Goal: Information Seeking & Learning: Learn about a topic

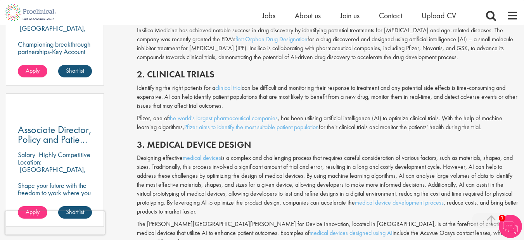
scroll to position [543, 0]
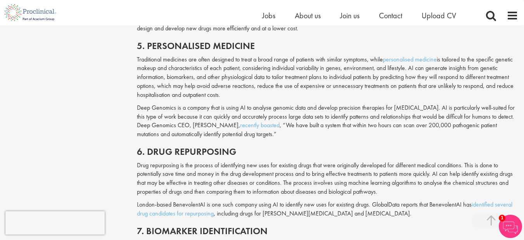
click at [286, 128] on p "Deep Genomics is a company that is using AI to analyse genomic data and develop…" at bounding box center [328, 120] width 382 height 35
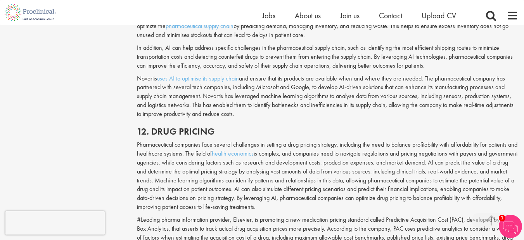
scroll to position [1320, 0]
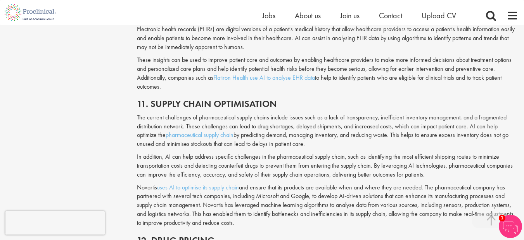
click at [280, 122] on p "The current challenges of pharmaceutical supply chains include issues such as a…" at bounding box center [328, 130] width 382 height 35
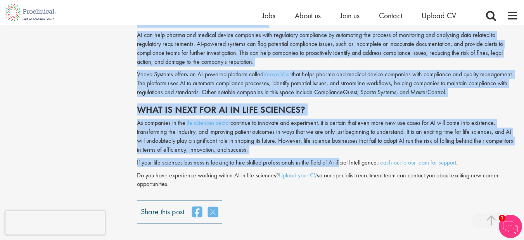
scroll to position [2329, 0]
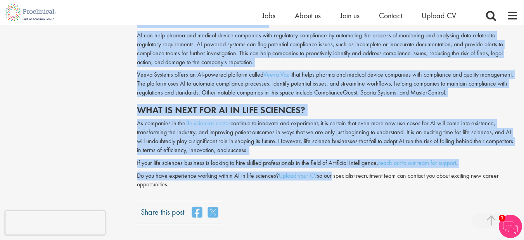
drag, startPoint x: 135, startPoint y: 87, endPoint x: 332, endPoint y: 145, distance: 205.6
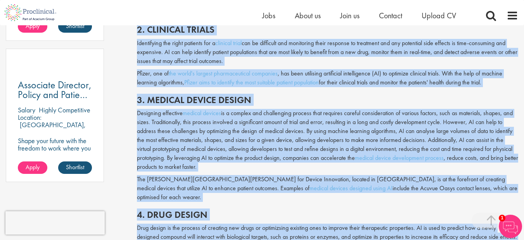
scroll to position [505, 0]
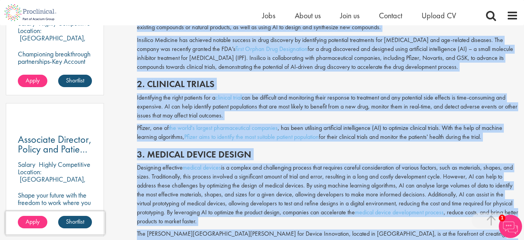
click at [311, 87] on h2 "2. Clinical trials" at bounding box center [328, 84] width 382 height 10
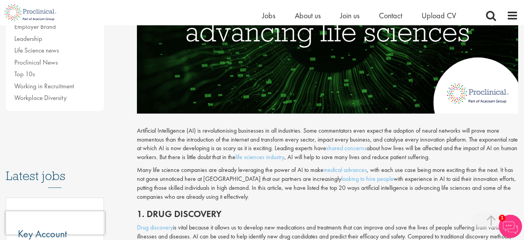
scroll to position [311, 0]
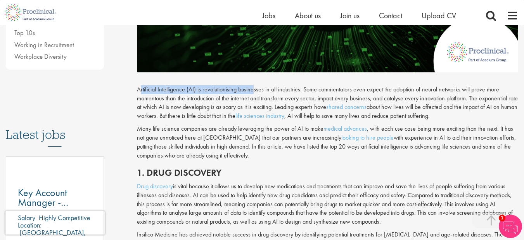
drag, startPoint x: 139, startPoint y: 89, endPoint x: 254, endPoint y: 87, distance: 114.9
click at [254, 87] on p "Artificial Intelligence (AI) is revolutionising businesses in all industries. S…" at bounding box center [328, 102] width 382 height 35
click at [182, 90] on p "Artificial Intelligence (AI) is revolutionising businesses in all industries. S…" at bounding box center [328, 102] width 382 height 35
drag, startPoint x: 146, startPoint y: 92, endPoint x: 137, endPoint y: 89, distance: 10.0
click at [146, 92] on p "Artificial Intelligence (AI) is revolutionising businesses in all industries. S…" at bounding box center [328, 102] width 382 height 35
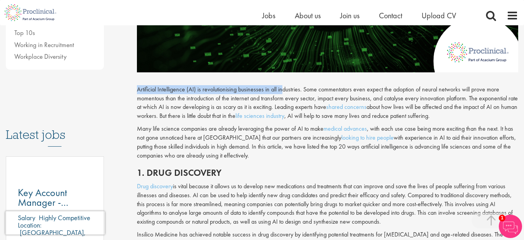
drag, startPoint x: 142, startPoint y: 90, endPoint x: 283, endPoint y: 89, distance: 140.1
click at [283, 89] on p "Artificial Intelligence (AI) is revolutionising businesses in all industries. S…" at bounding box center [328, 102] width 382 height 35
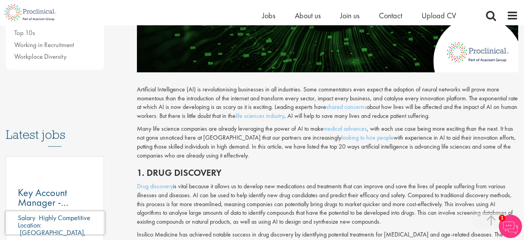
drag, startPoint x: 266, startPoint y: 90, endPoint x: 173, endPoint y: 95, distance: 92.5
click at [174, 95] on p "Artificial Intelligence (AI) is revolutionising businesses in all industries. S…" at bounding box center [328, 102] width 382 height 35
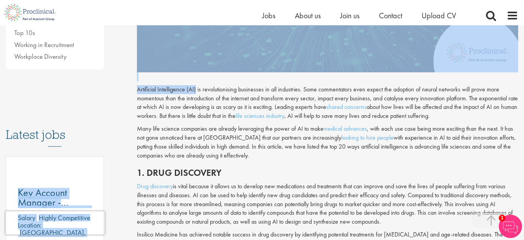
drag, startPoint x: 196, startPoint y: 90, endPoint x: 128, endPoint y: 90, distance: 68.3
click at [162, 92] on p "Artificial Intelligence (AI) is revolutionising businesses in all industries. S…" at bounding box center [328, 102] width 382 height 35
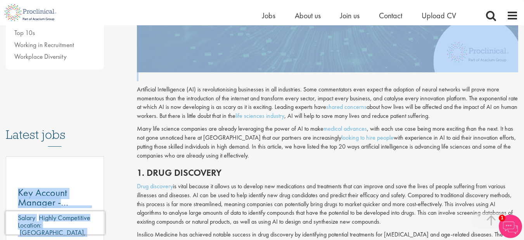
click at [137, 90] on p "Artificial Intelligence (AI) is revolutionising businesses in all industries. S…" at bounding box center [328, 102] width 382 height 35
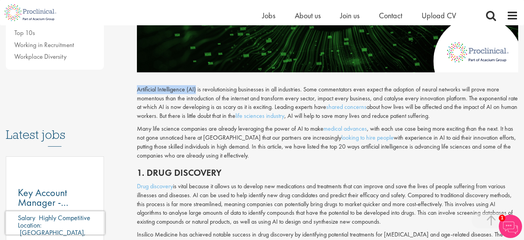
drag, startPoint x: 138, startPoint y: 90, endPoint x: 197, endPoint y: 88, distance: 59.0
click at [197, 88] on p "Artificial Intelligence (AI) is revolutionising businesses in all industries. S…" at bounding box center [328, 102] width 382 height 35
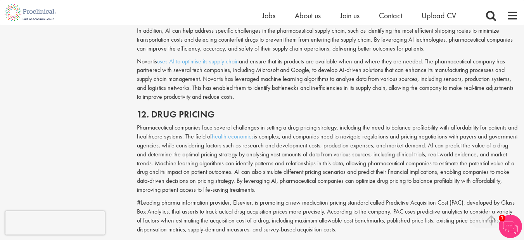
scroll to position [1436, 0]
